Goal: Go to known website: Go to known website

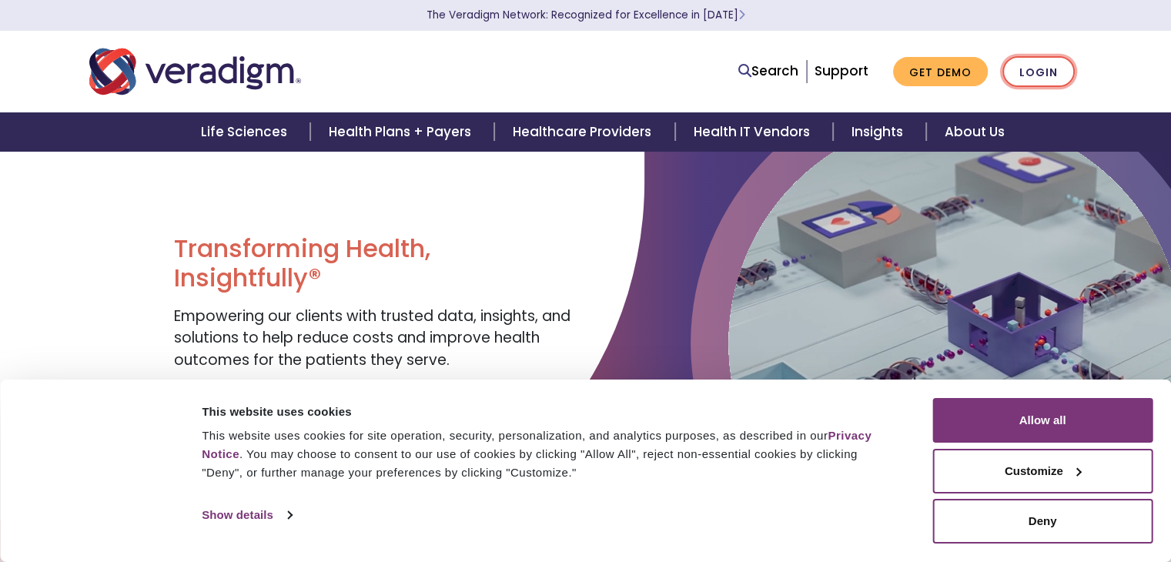
click at [1021, 75] on link "Login" at bounding box center [1039, 72] width 72 height 32
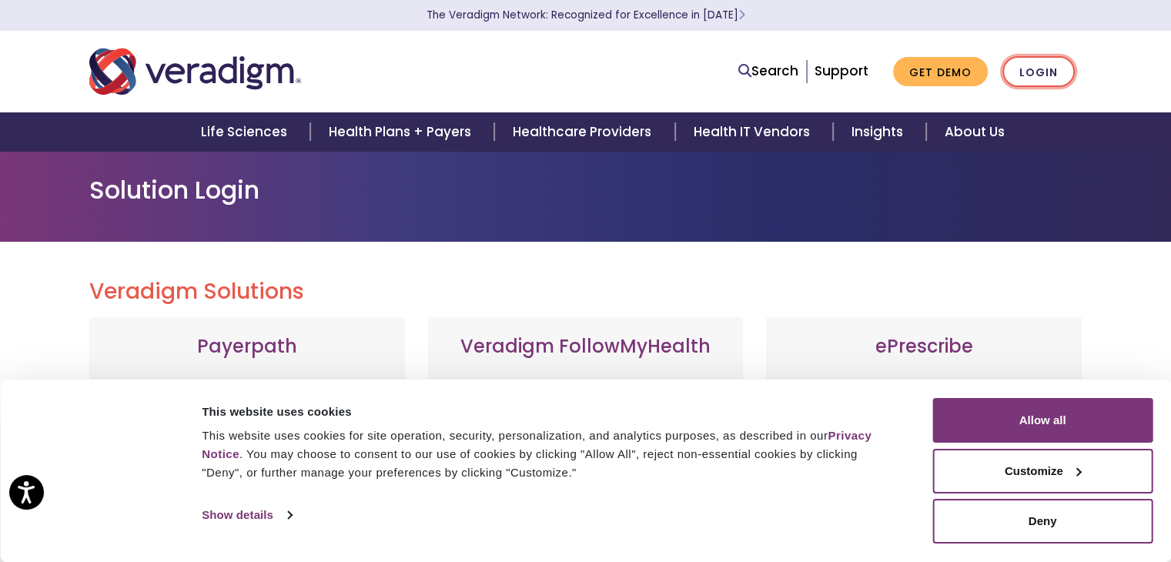
click at [1028, 77] on link "Login" at bounding box center [1039, 72] width 72 height 32
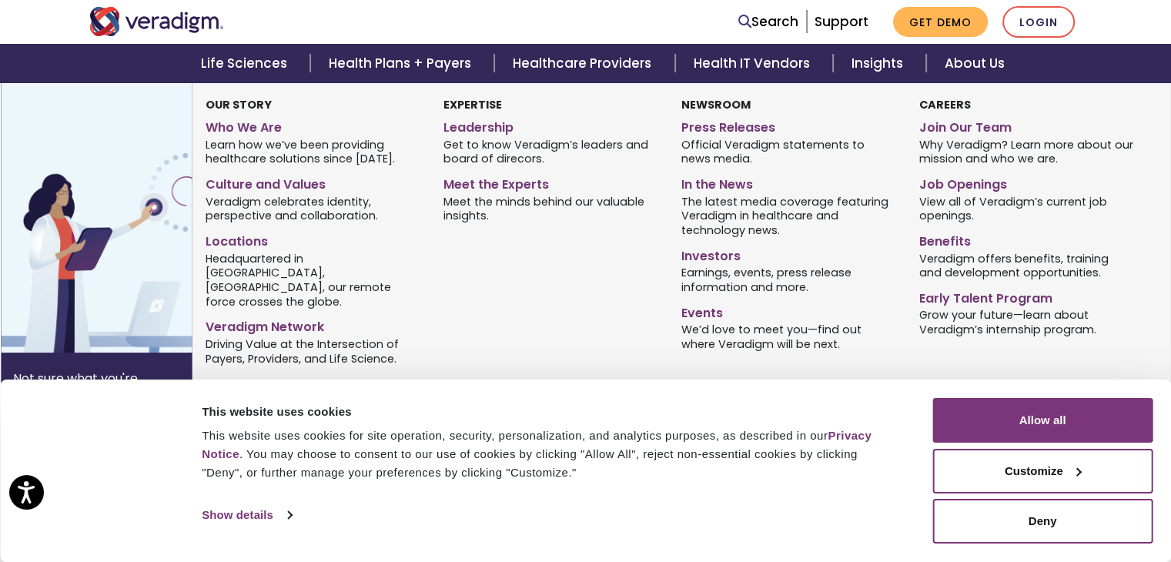
scroll to position [308, 0]
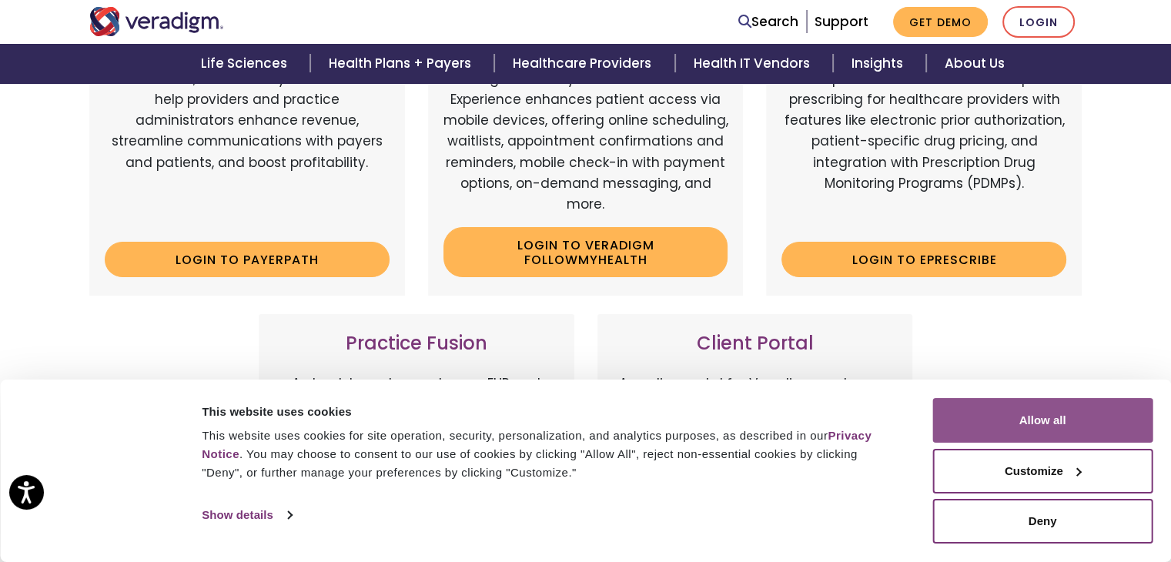
click at [1101, 426] on button "Allow all" at bounding box center [1043, 420] width 220 height 45
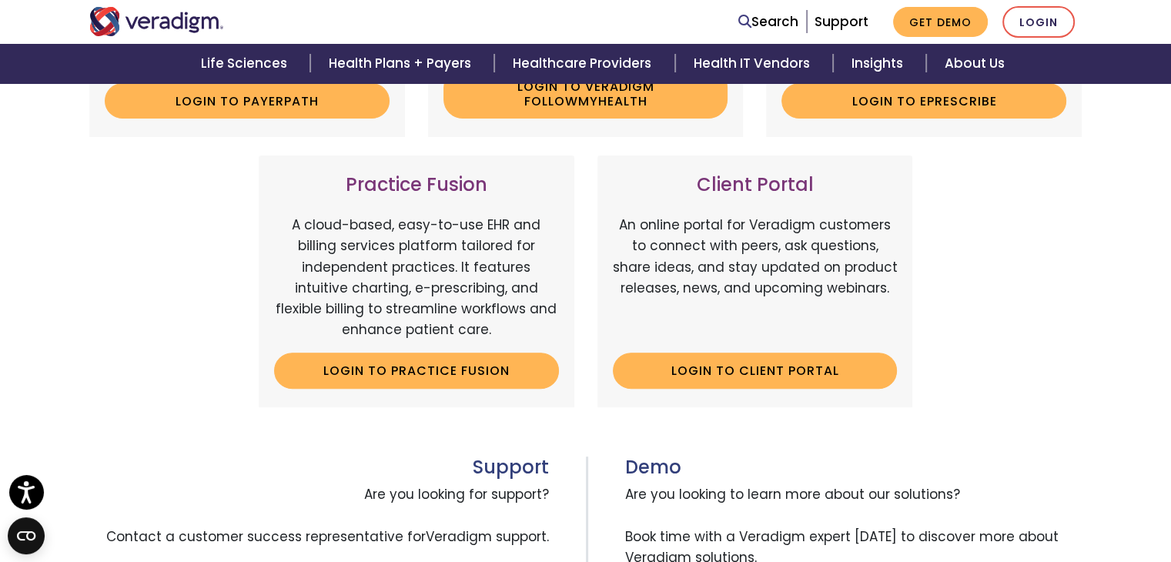
scroll to position [462, 0]
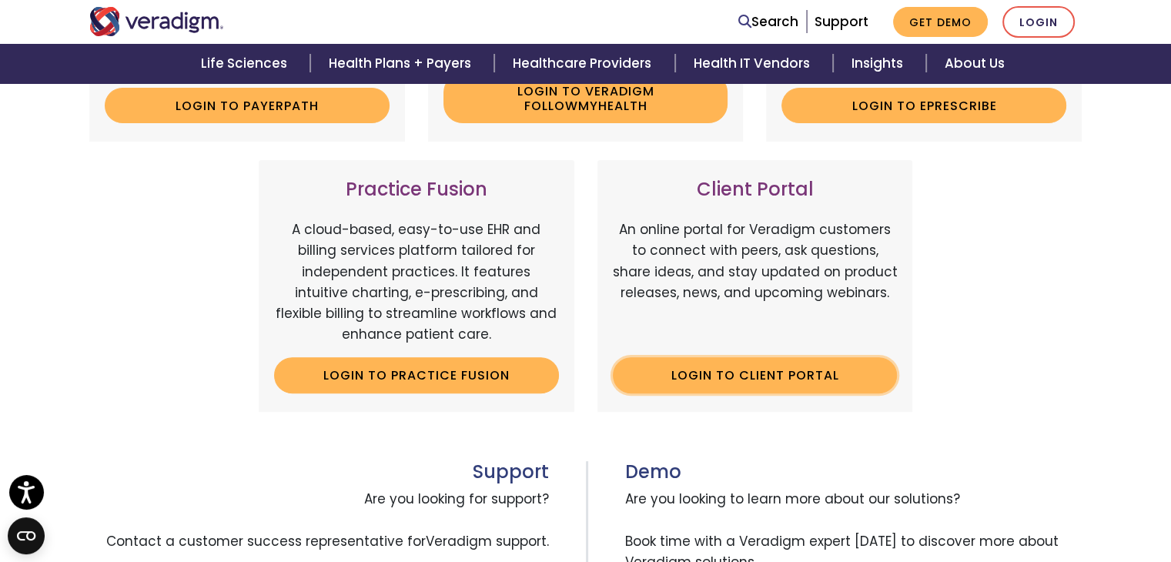
click at [744, 385] on link "Login to Client Portal" at bounding box center [755, 374] width 285 height 35
